Goal: Information Seeking & Learning: Learn about a topic

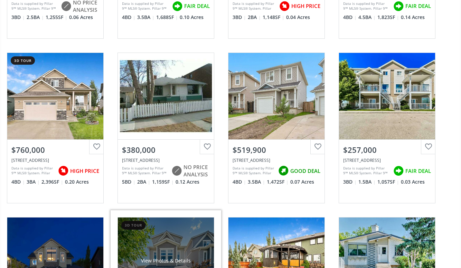
scroll to position [1360, 0]
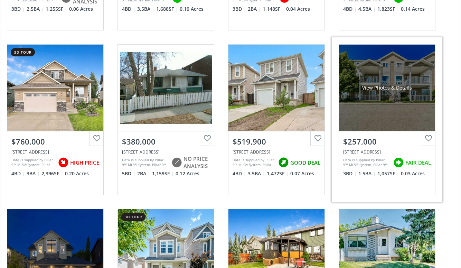
click at [371, 139] on div "$257,000" at bounding box center [388, 141] width 88 height 11
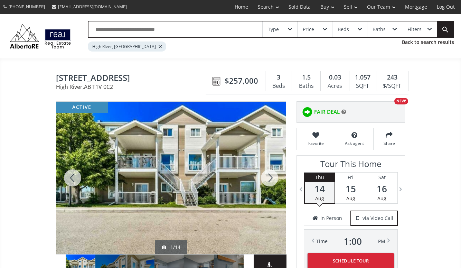
click at [269, 178] on div at bounding box center [269, 178] width 33 height 153
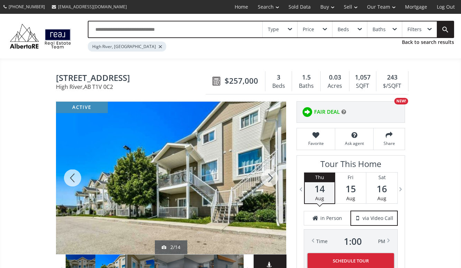
click at [269, 178] on div at bounding box center [269, 178] width 33 height 153
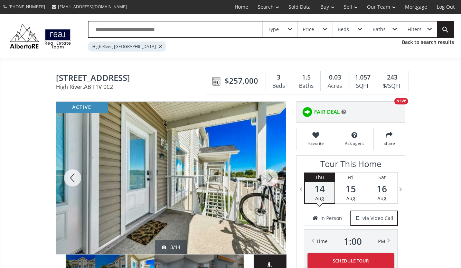
click at [269, 178] on div at bounding box center [269, 178] width 33 height 153
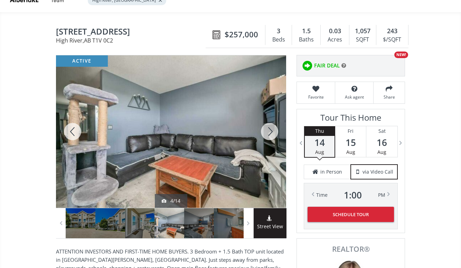
scroll to position [55, 0]
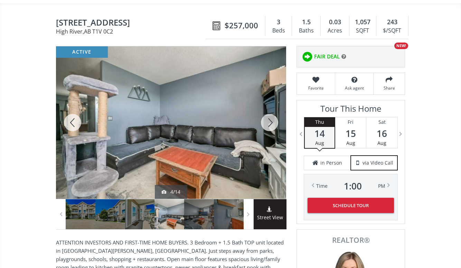
click at [268, 127] on div at bounding box center [269, 122] width 33 height 153
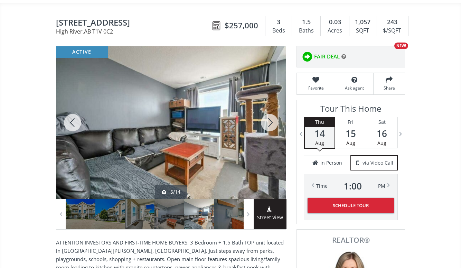
click at [268, 127] on div at bounding box center [269, 122] width 33 height 153
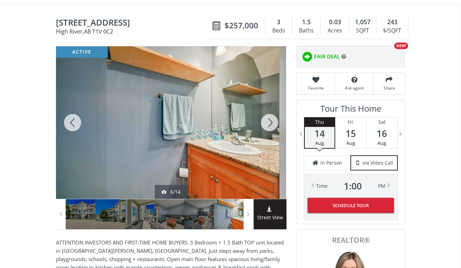
click at [268, 127] on div at bounding box center [269, 122] width 33 height 153
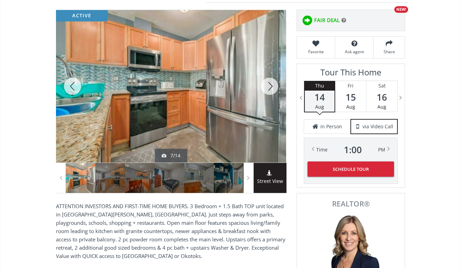
scroll to position [92, 0]
click at [269, 89] on div at bounding box center [269, 86] width 33 height 153
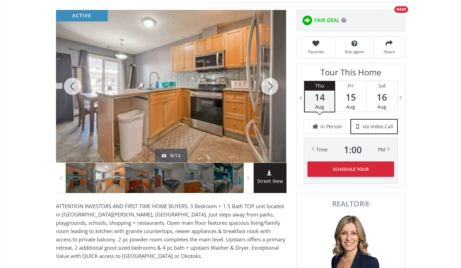
click at [269, 89] on div at bounding box center [269, 86] width 33 height 153
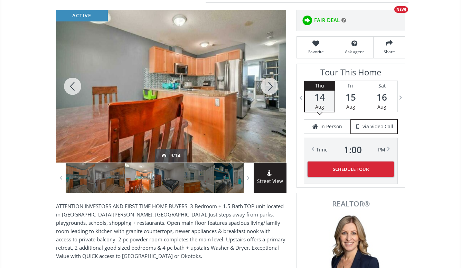
click at [269, 89] on div at bounding box center [269, 86] width 33 height 153
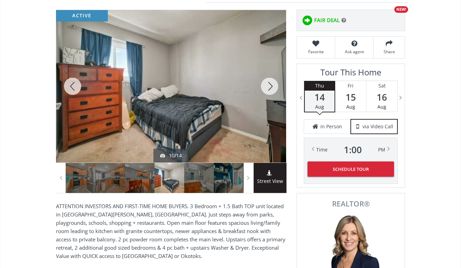
click at [269, 89] on div at bounding box center [269, 86] width 33 height 153
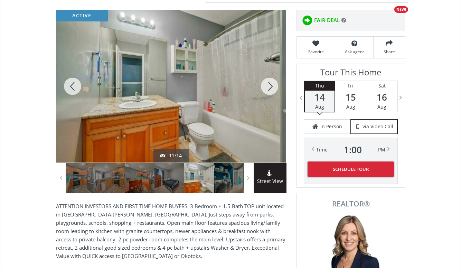
click at [269, 89] on div at bounding box center [269, 86] width 33 height 153
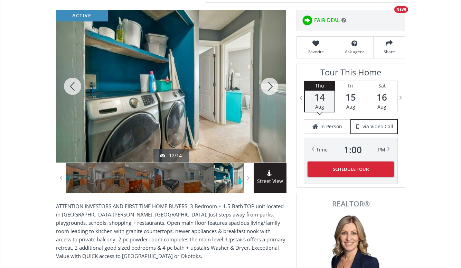
click at [269, 89] on div at bounding box center [269, 86] width 33 height 153
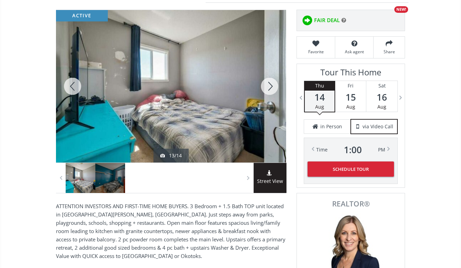
click at [269, 89] on div at bounding box center [269, 86] width 33 height 153
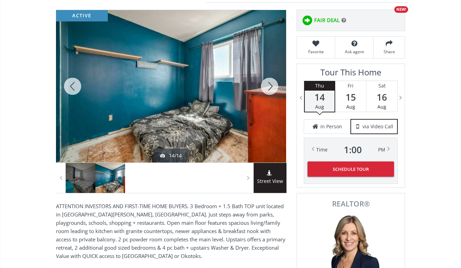
click at [269, 89] on div at bounding box center [269, 86] width 33 height 153
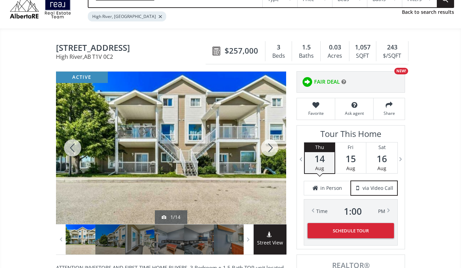
scroll to position [30, 0]
